Goal: Information Seeking & Learning: Learn about a topic

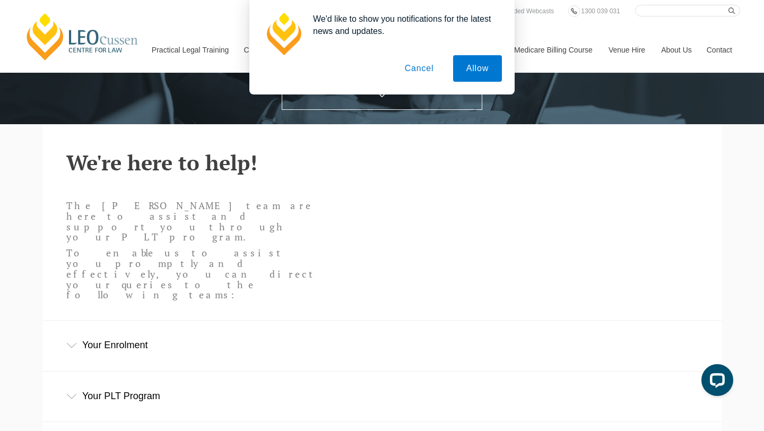
click at [426, 70] on button "Cancel" at bounding box center [420, 68] width 56 height 27
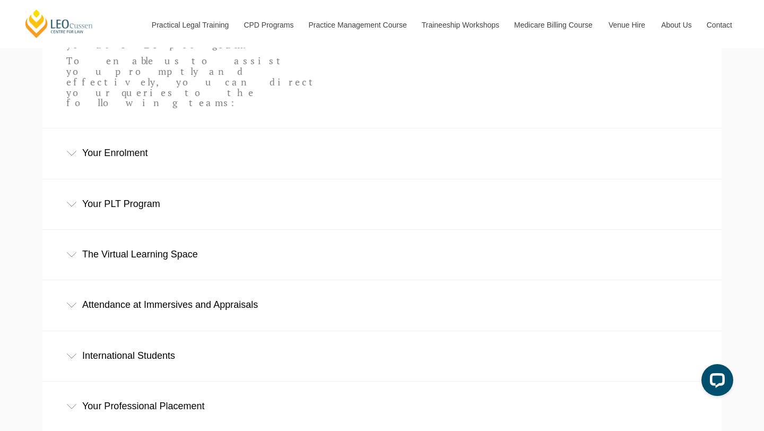
scroll to position [364, 0]
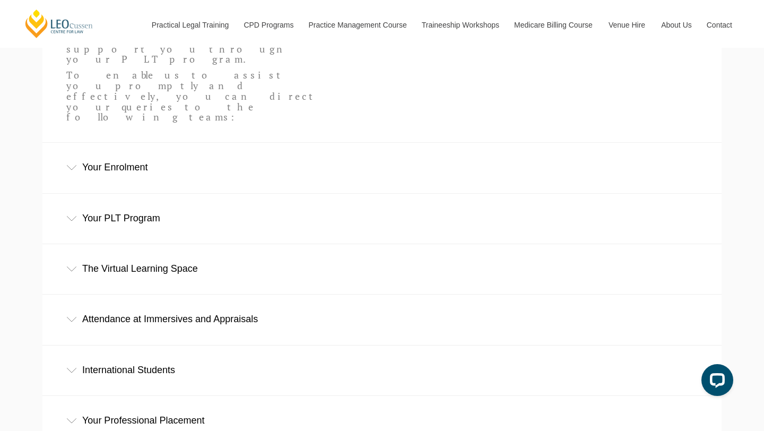
click at [128, 194] on div "Your PLT Program" at bounding box center [381, 218] width 679 height 49
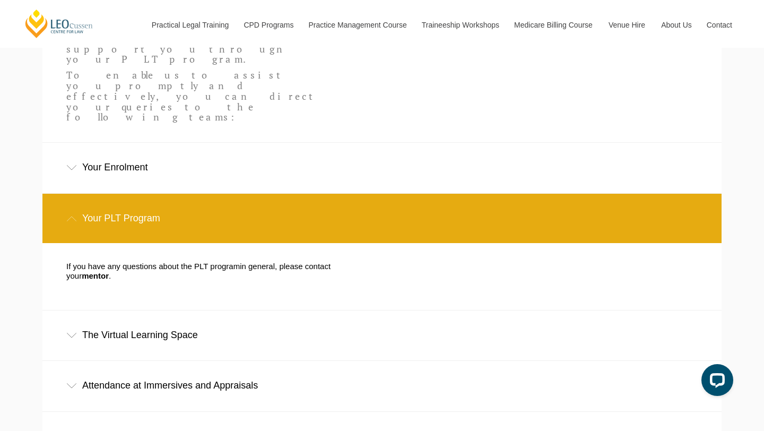
click at [128, 194] on div "Your PLT Program" at bounding box center [381, 218] width 679 height 49
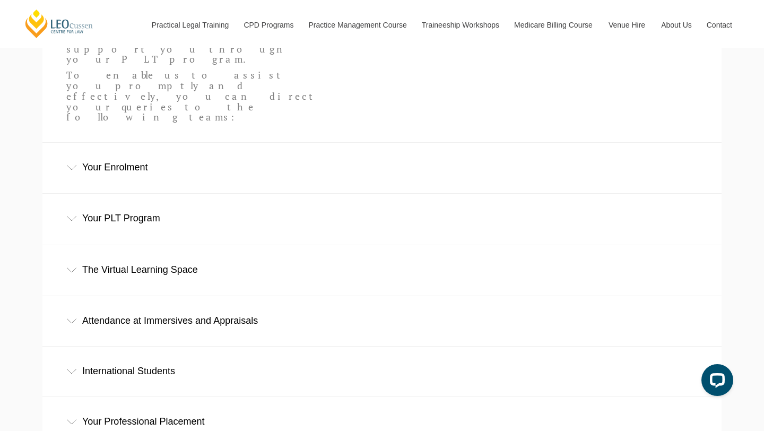
click at [119, 143] on div "Your Enrolment" at bounding box center [381, 167] width 679 height 49
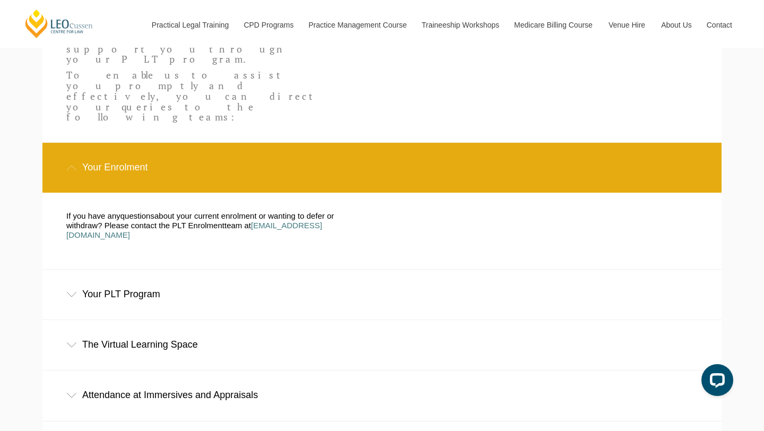
click at [119, 143] on div "Your Enrolment" at bounding box center [381, 167] width 679 height 49
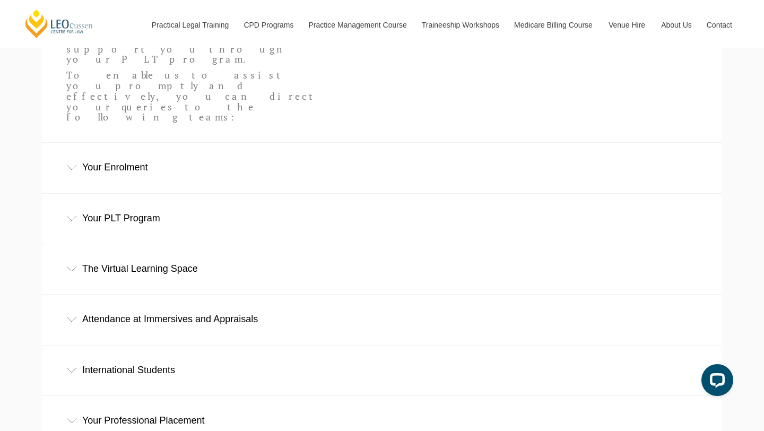
click at [111, 244] on div "The Virtual Learning Space" at bounding box center [381, 268] width 679 height 49
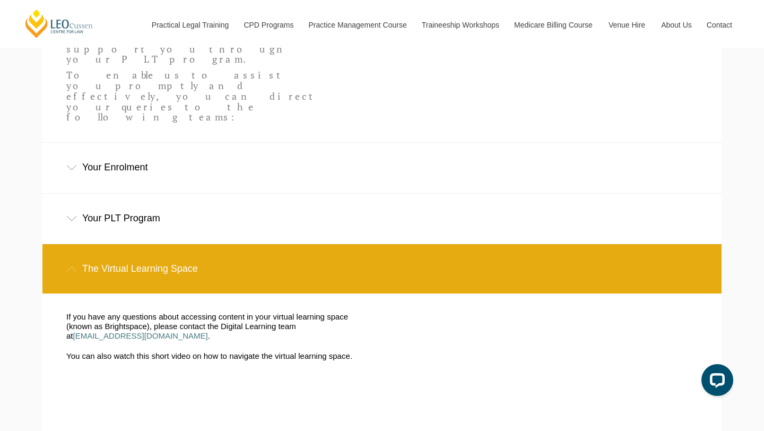
click at [111, 244] on div "The Virtual Learning Space" at bounding box center [381, 268] width 679 height 49
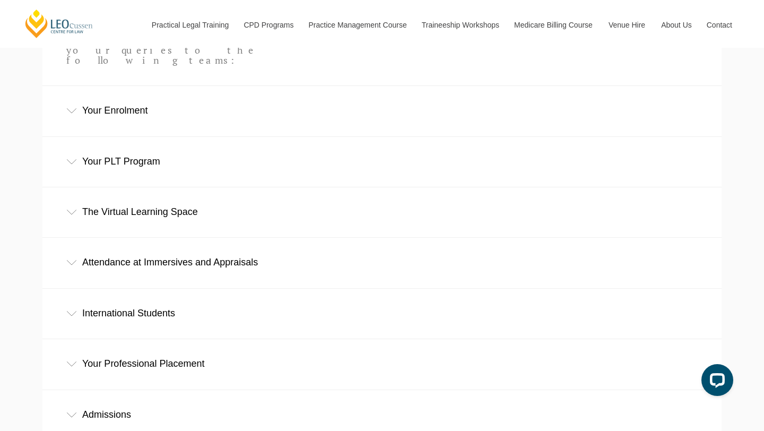
scroll to position [0, 0]
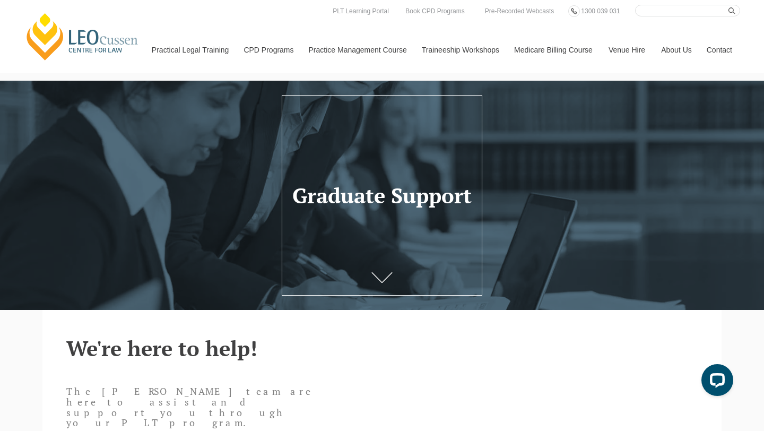
click at [645, 8] on input "Search here" at bounding box center [687, 11] width 105 height 12
type input "extension"
click at [729, 5] on button "submit" at bounding box center [735, 11] width 12 height 12
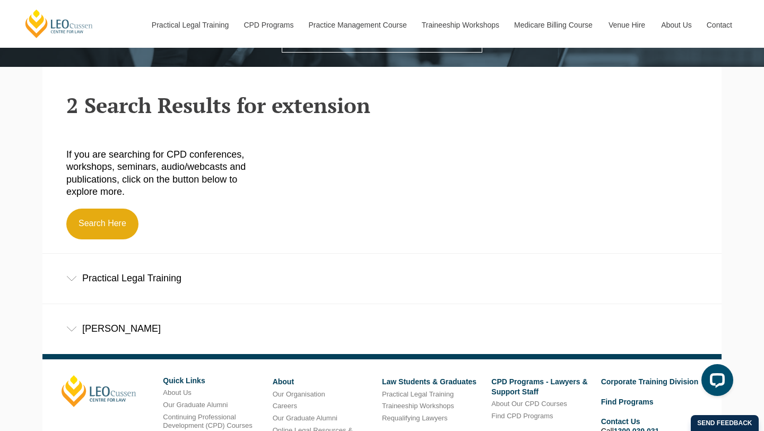
scroll to position [244, 0]
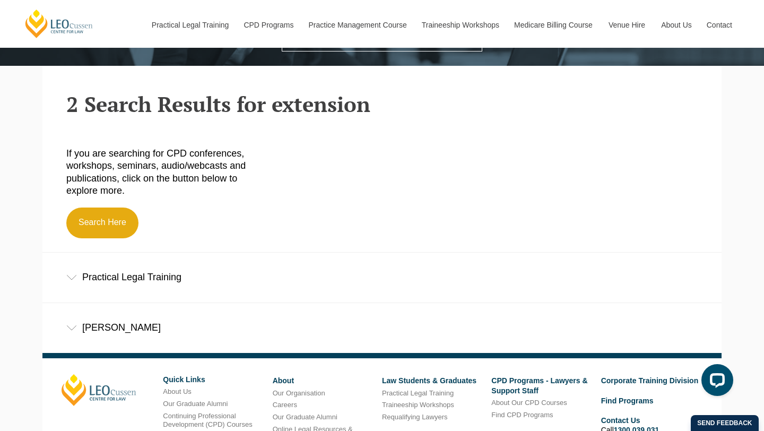
click at [156, 284] on div "Practical Legal Training" at bounding box center [381, 277] width 679 height 49
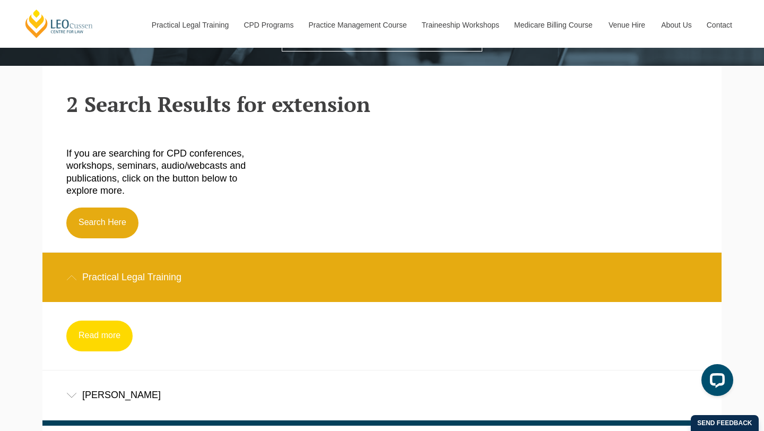
click at [111, 336] on link "Read more" at bounding box center [99, 336] width 66 height 31
